Goal: Transaction & Acquisition: Purchase product/service

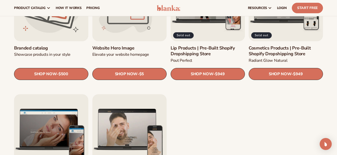
scroll to position [501, 0]
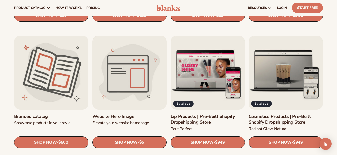
click at [53, 114] on link "Branded catalog" at bounding box center [51, 117] width 74 height 6
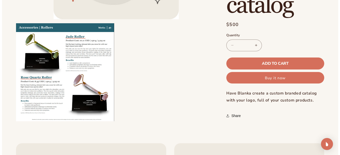
scroll to position [175, 0]
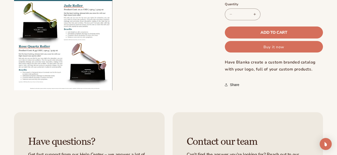
click at [14, 91] on button "Open media 2 in modal" at bounding box center [14, 91] width 0 height 0
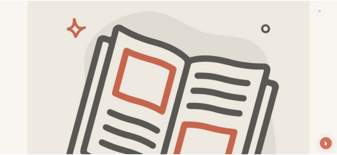
scroll to position [19, 0]
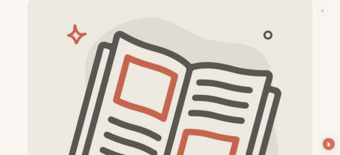
click at [326, 9] on button "Close" at bounding box center [323, 11] width 10 height 10
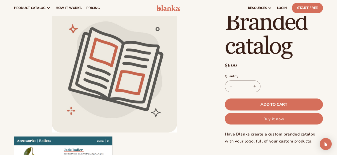
scroll to position [0, 0]
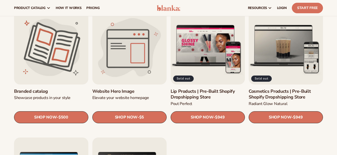
scroll to position [527, 0]
click at [125, 89] on link "Website Hero Image" at bounding box center [129, 92] width 74 height 6
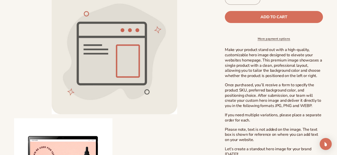
scroll to position [201, 0]
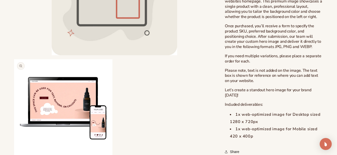
click at [14, 155] on button "Open media 2 in modal" at bounding box center [14, 158] width 0 height 0
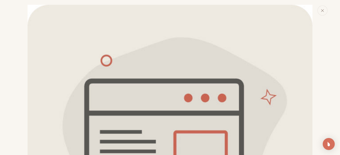
scroll to position [0, 0]
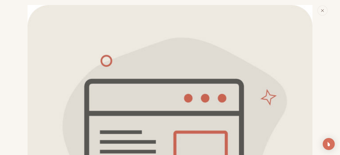
click at [324, 10] on icon "Close" at bounding box center [323, 11] width 4 height 4
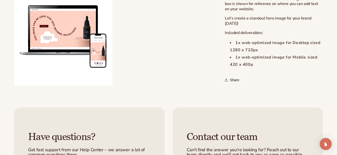
scroll to position [280, 0]
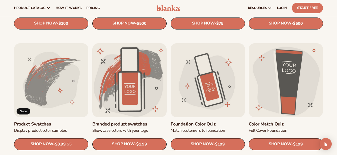
scroll to position [251, 0]
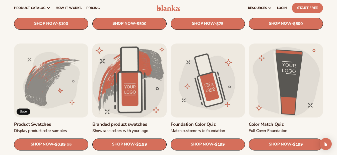
click at [134, 122] on link "Branded product swatches" at bounding box center [129, 125] width 74 height 6
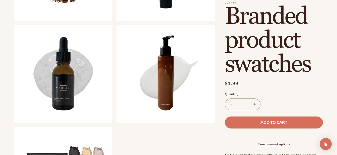
scroll to position [301, 0]
